Goal: Transaction & Acquisition: Download file/media

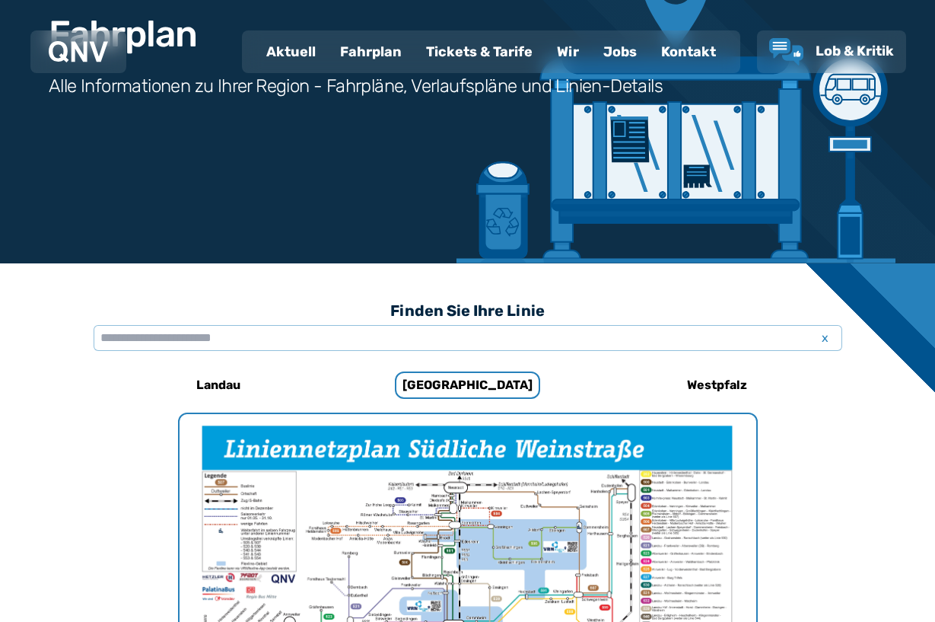
scroll to position [171, 0]
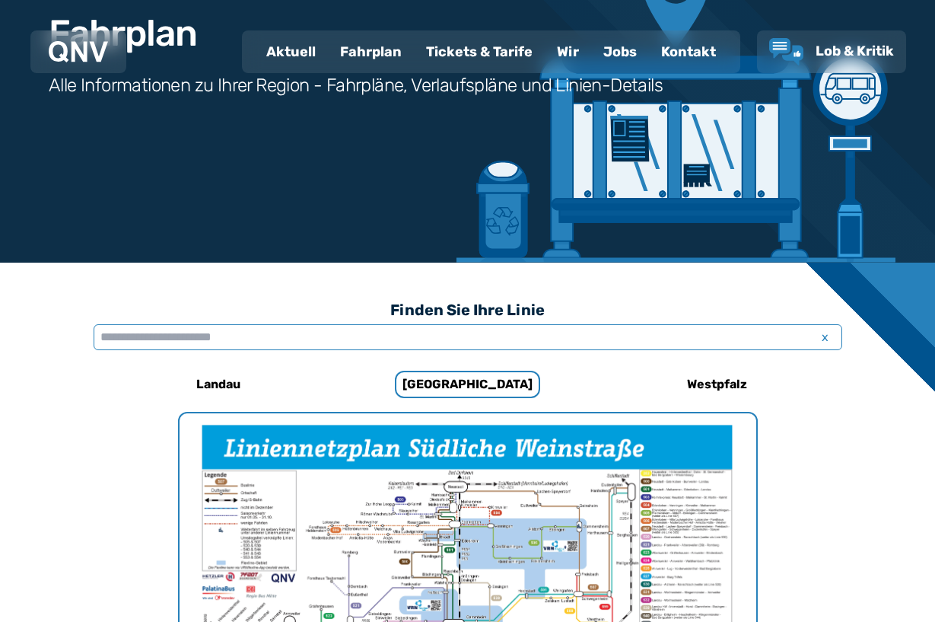
click at [427, 339] on input "text" at bounding box center [468, 337] width 749 height 26
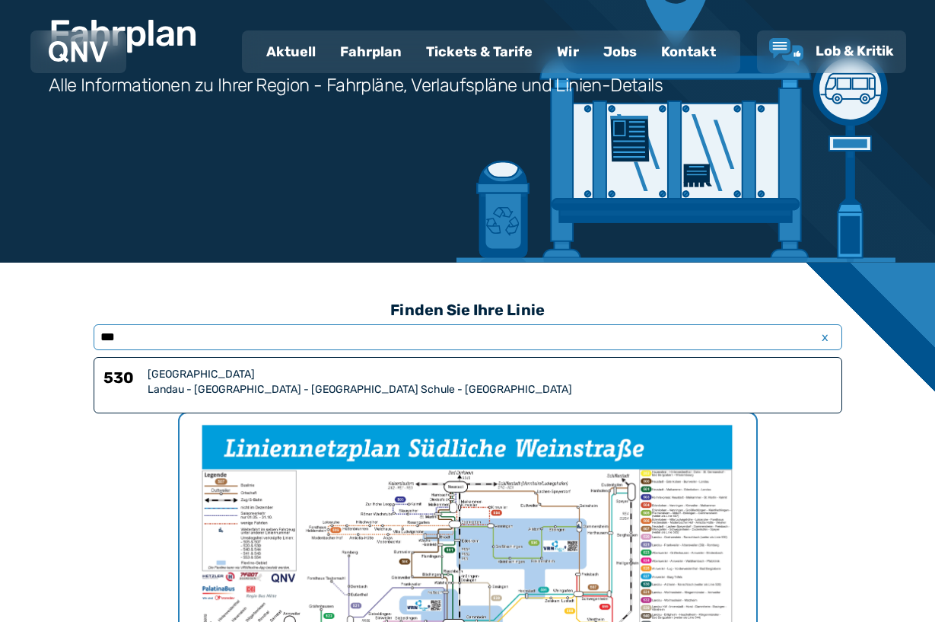
type input "***"
click at [490, 382] on div "Landau - [GEOGRAPHIC_DATA] - [GEOGRAPHIC_DATA] Schule - [GEOGRAPHIC_DATA]" at bounding box center [490, 389] width 685 height 15
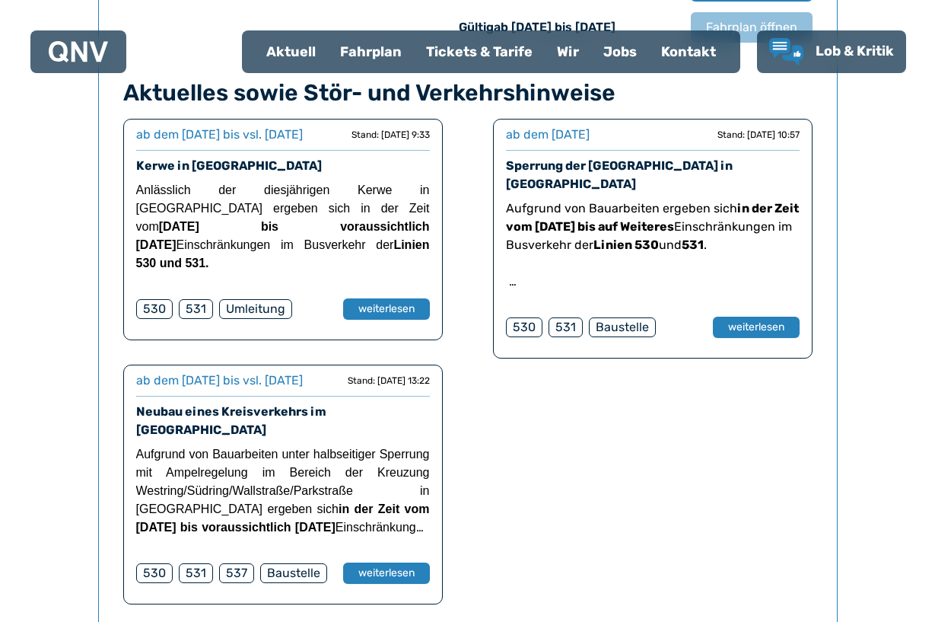
scroll to position [1292, 0]
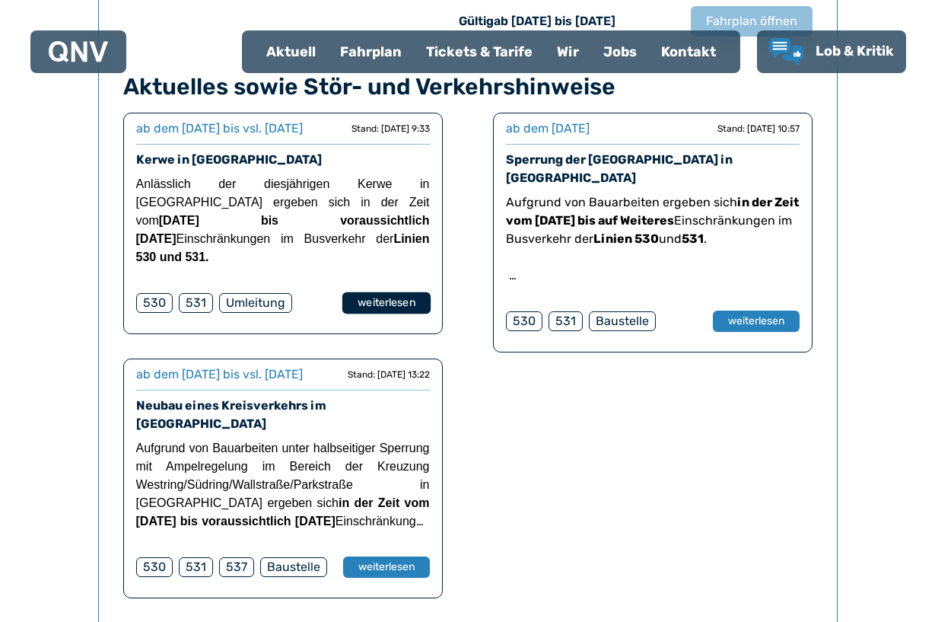
click at [401, 314] on button "weiterlesen" at bounding box center [386, 303] width 88 height 22
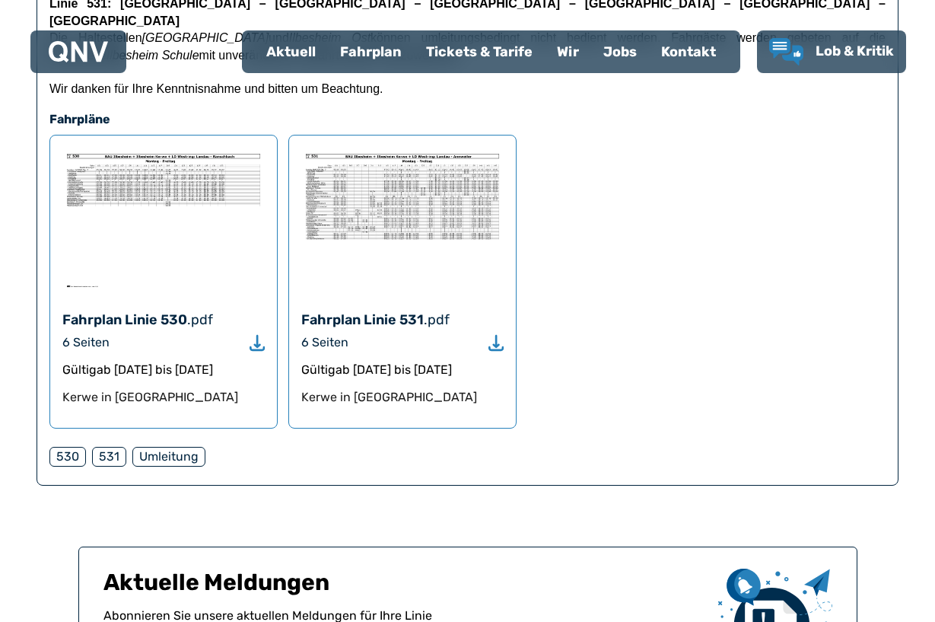
scroll to position [766, 0]
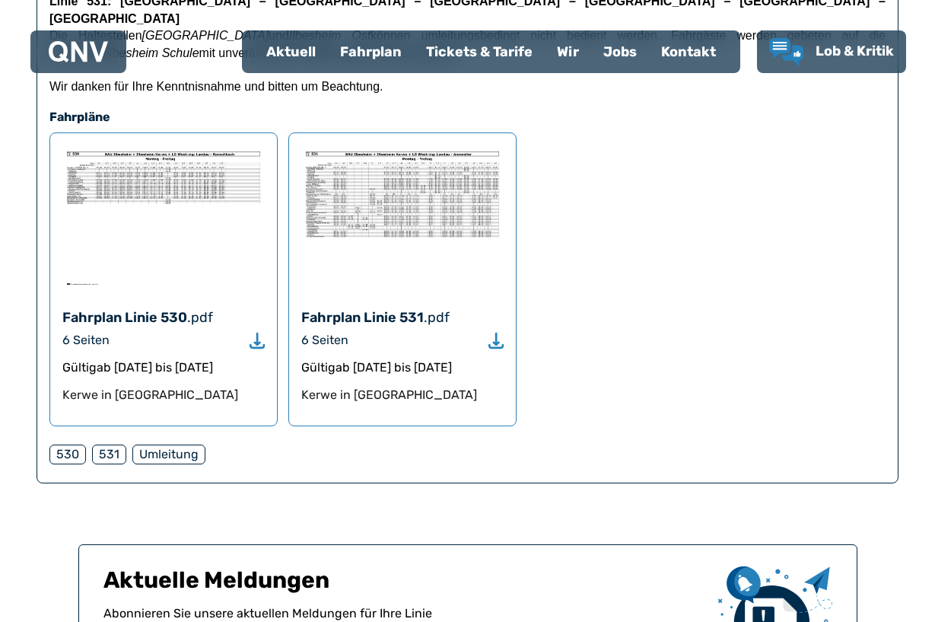
click at [495, 333] on use "Download" at bounding box center [496, 341] width 15 height 16
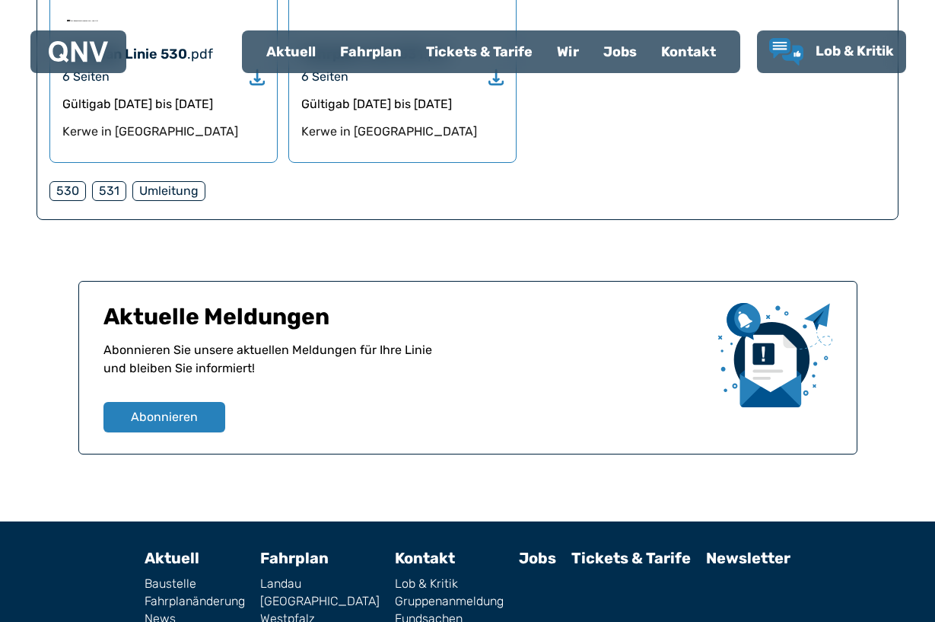
scroll to position [1065, 0]
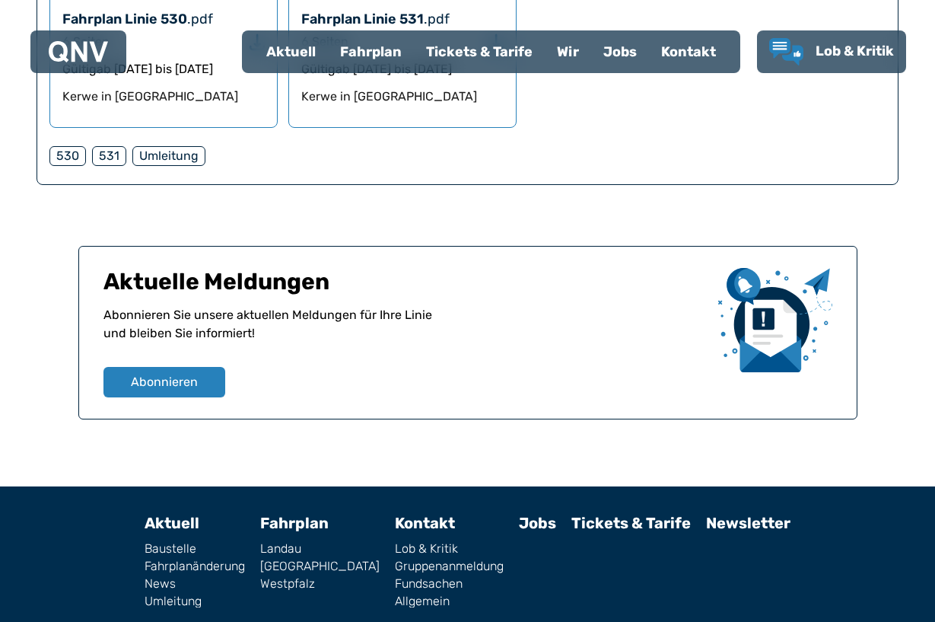
click at [777, 315] on img at bounding box center [775, 320] width 114 height 104
click at [763, 314] on img at bounding box center [775, 320] width 114 height 104
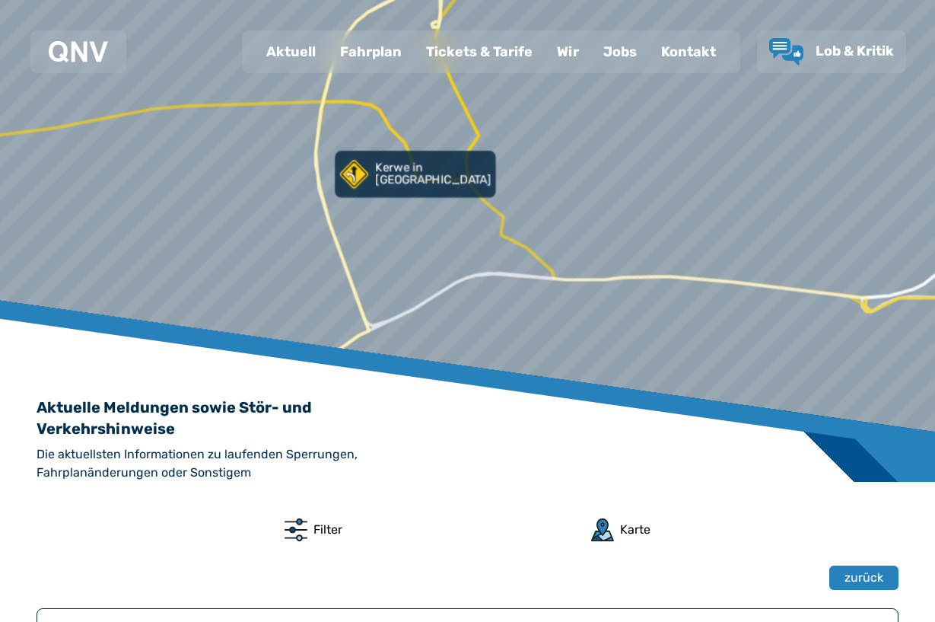
scroll to position [0, 0]
click at [298, 56] on div "Aktuell" at bounding box center [291, 52] width 74 height 40
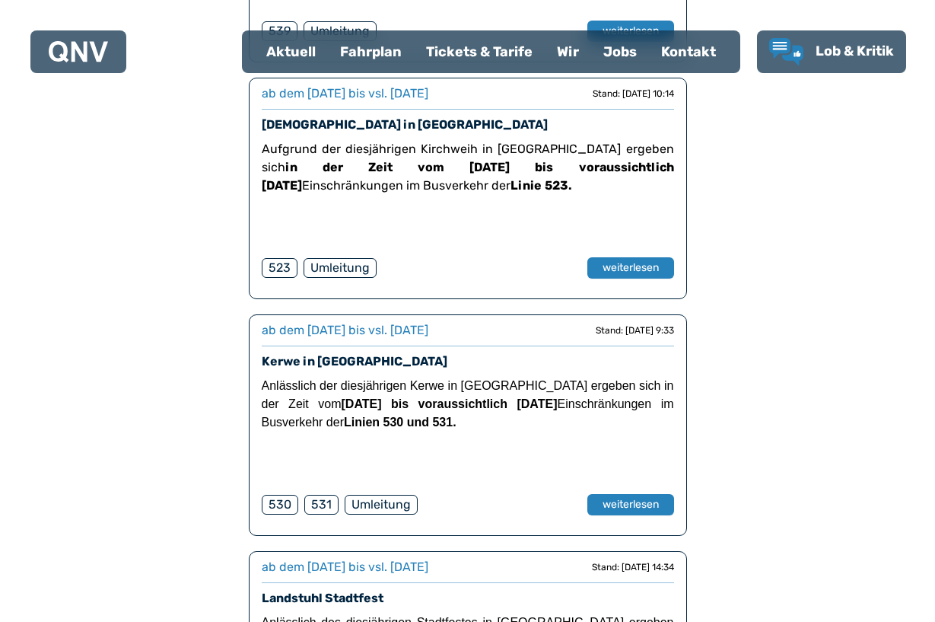
scroll to position [1259, 0]
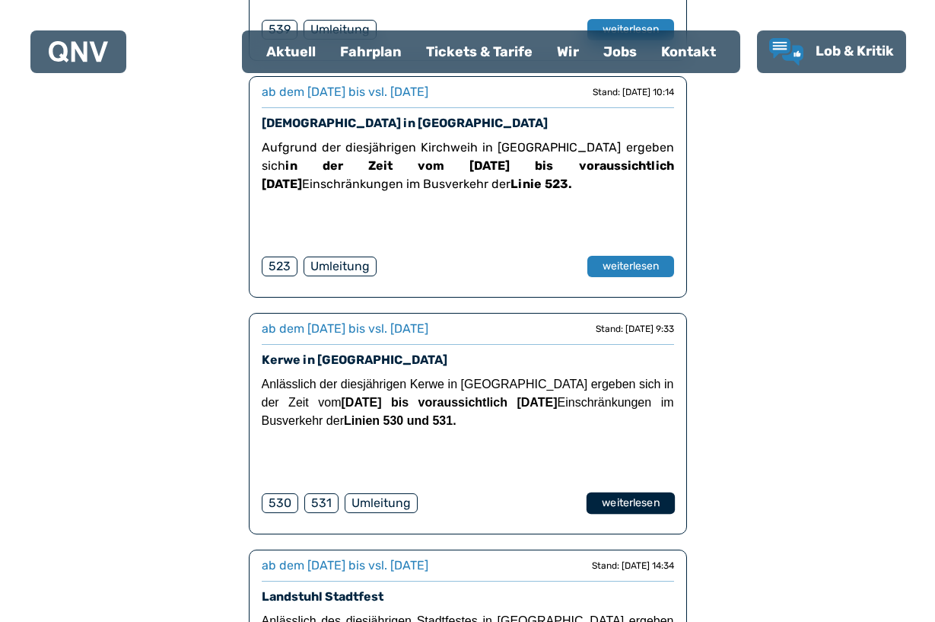
click at [620, 494] on button "weiterlesen" at bounding box center [630, 503] width 88 height 22
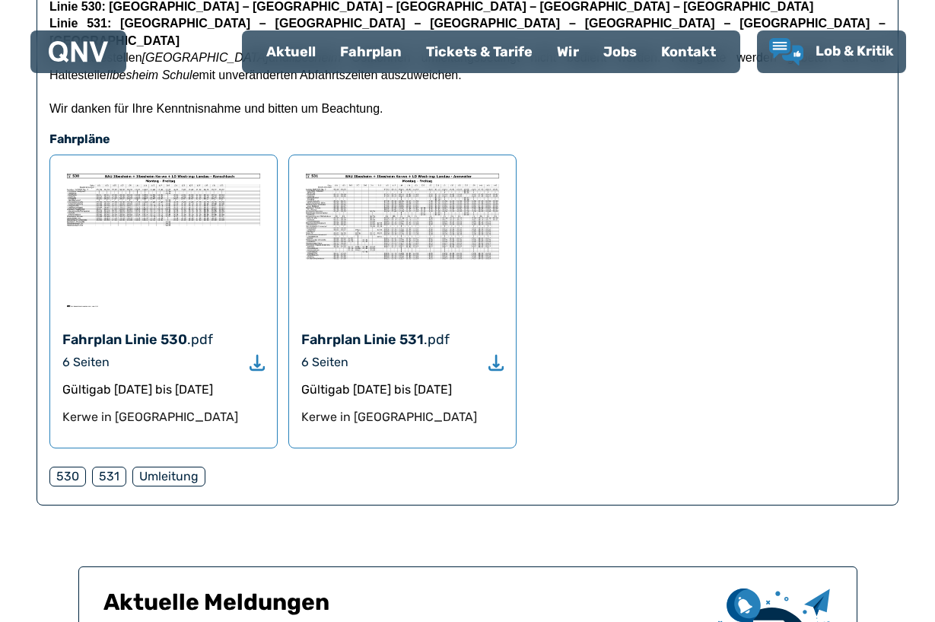
scroll to position [745, 0]
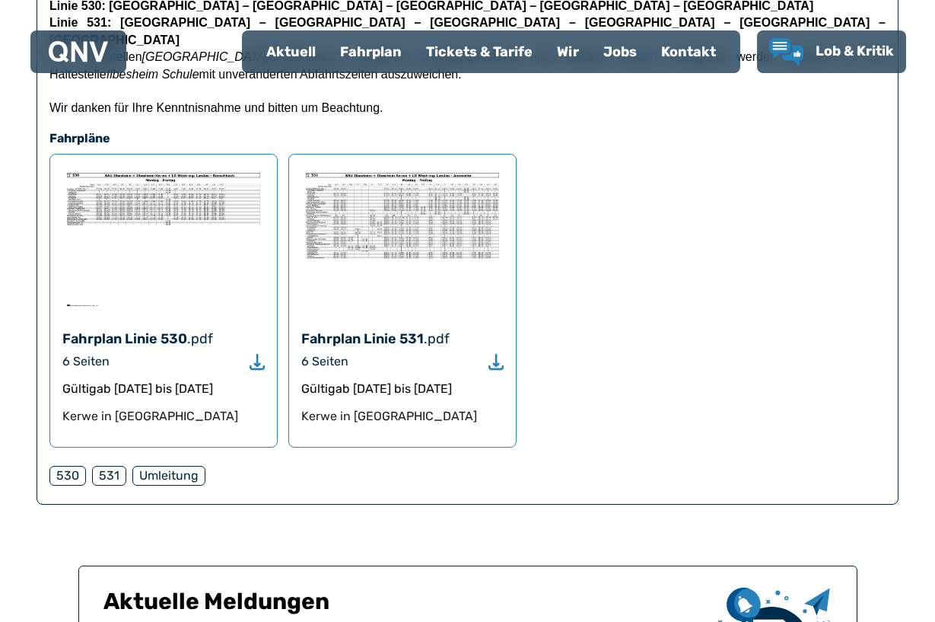
click at [254, 353] on icon "Download" at bounding box center [257, 362] width 15 height 18
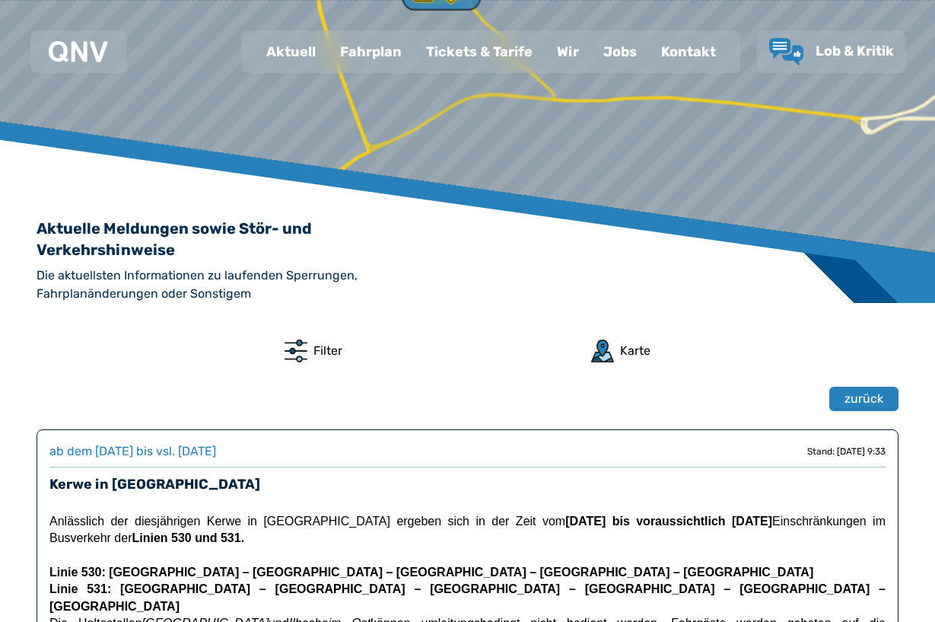
scroll to position [91, 0]
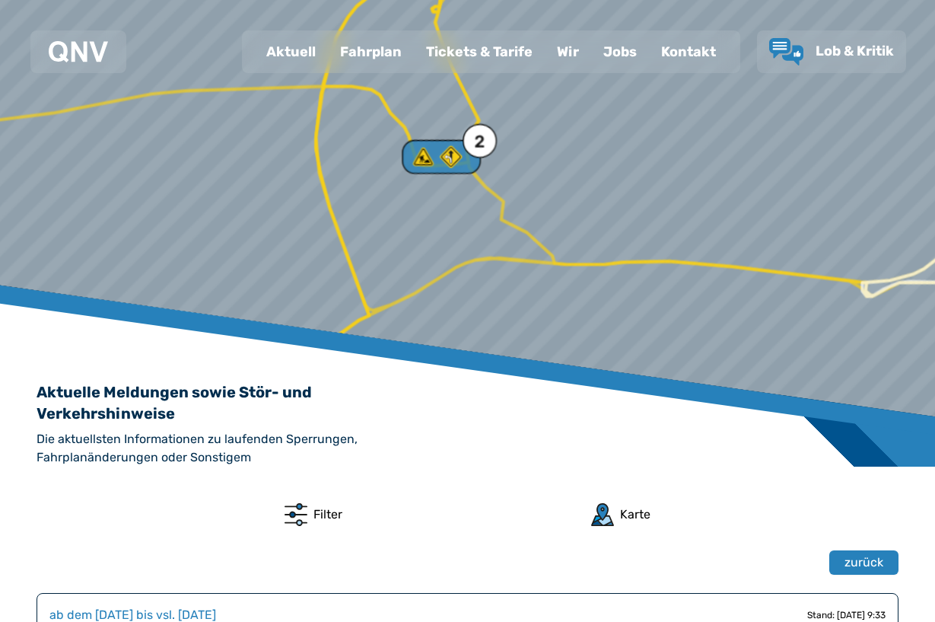
scroll to position [0, 0]
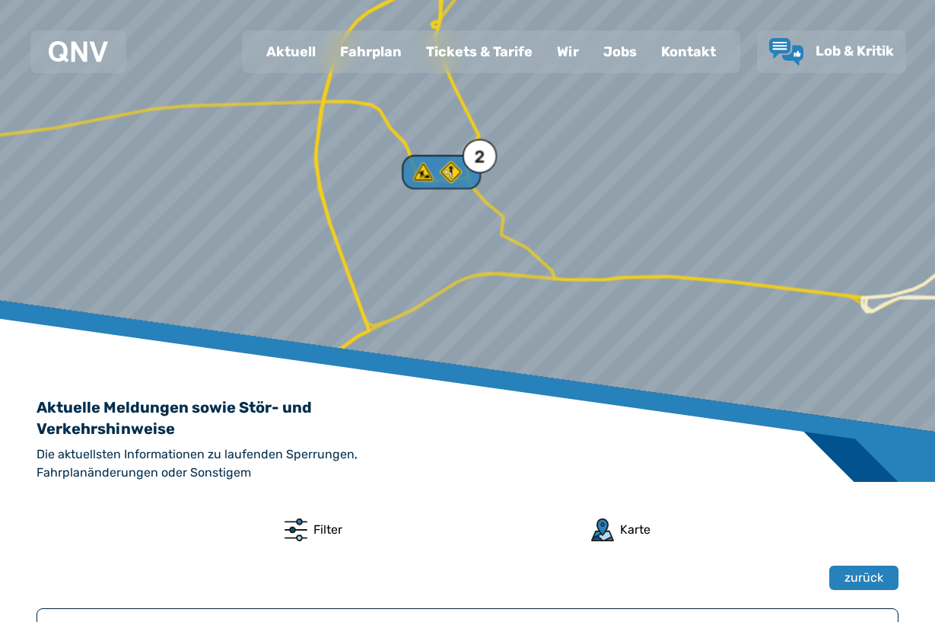
click at [632, 530] on div "Karte" at bounding box center [635, 530] width 30 height 18
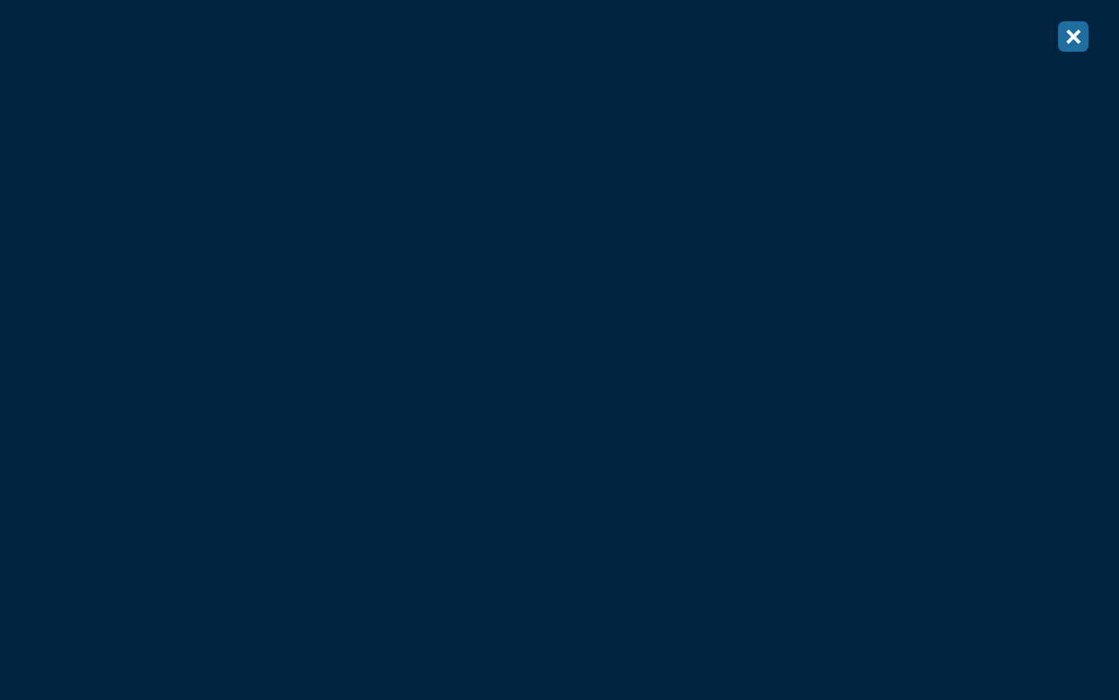
click at [530, 467] on use at bounding box center [538, 480] width 23 height 27
click at [935, 35] on icon "button" at bounding box center [1074, 37] width 14 height 14
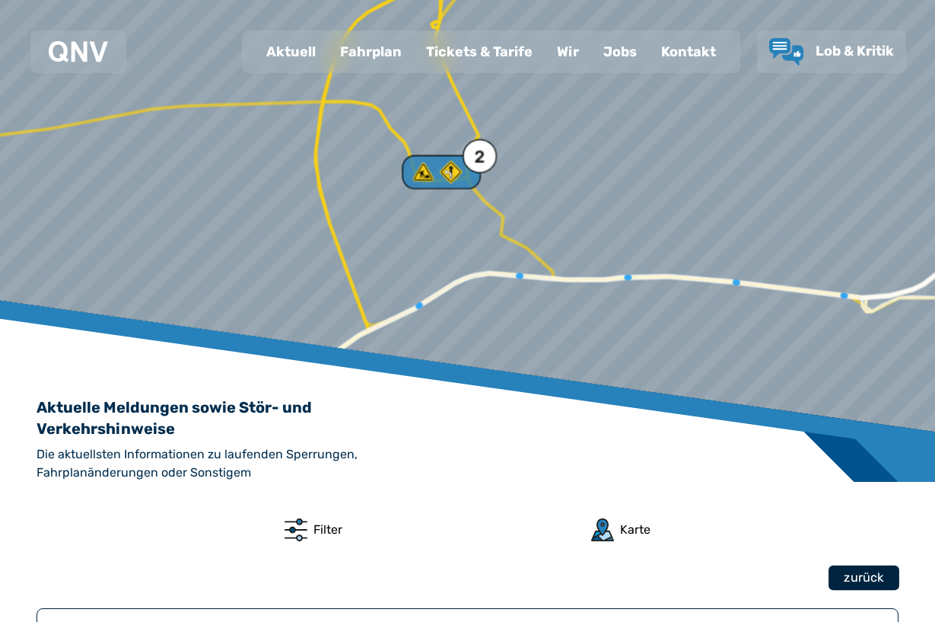
click at [852, 578] on span "zurück" at bounding box center [864, 578] width 40 height 18
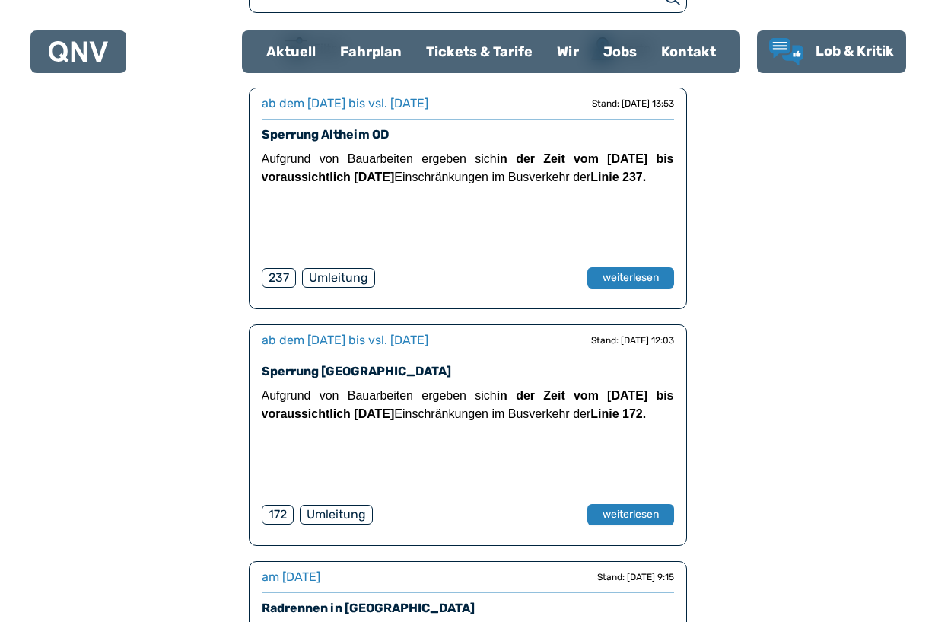
scroll to position [536, 0]
